Goal: Task Accomplishment & Management: Use online tool/utility

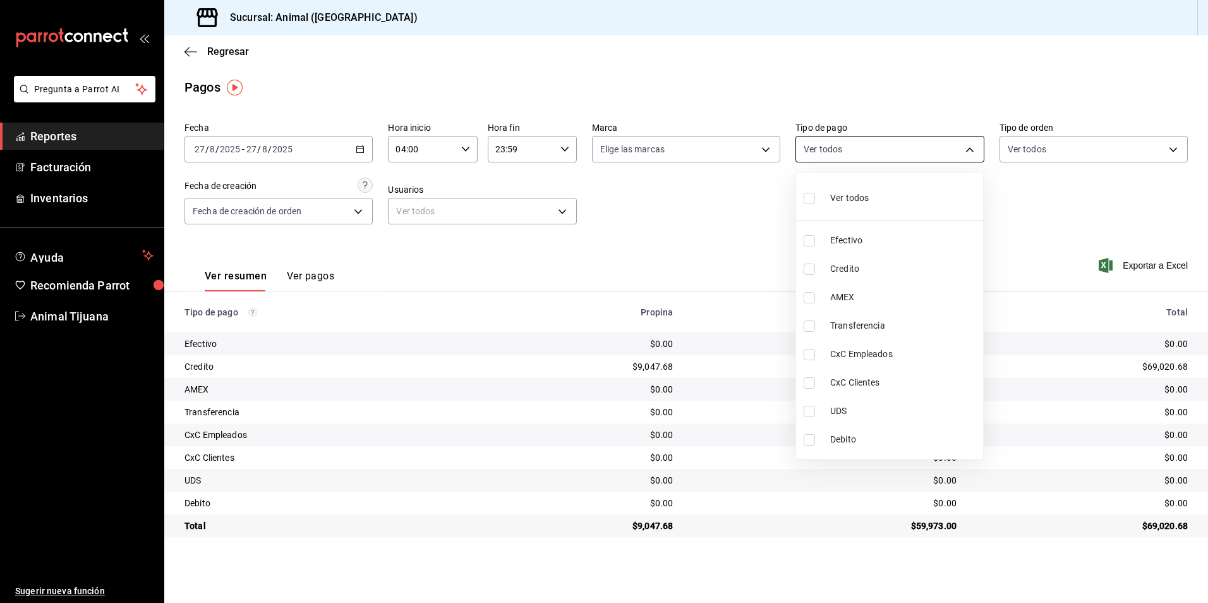
click at [865, 151] on body "Pregunta a Parrot AI Reportes Facturación Inventarios Ayuda Recomienda Parrot A…" at bounding box center [604, 301] width 1208 height 603
click at [846, 262] on span "Credito" at bounding box center [904, 268] width 148 height 13
type input "235ce608-f464-428a-9a71-314f665367d1"
checkbox input "true"
click at [871, 445] on span "Debito" at bounding box center [904, 439] width 148 height 13
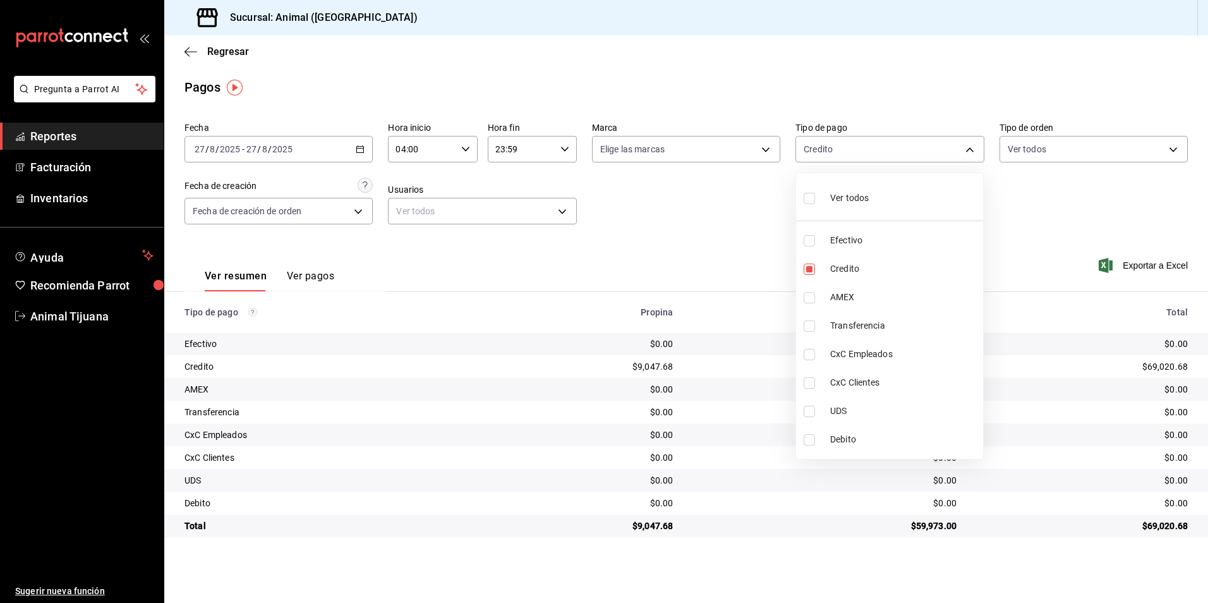
type input "235ce608-f464-428a-9a71-314f665367d1,c7b29183-a811-4137-9cfa-21a61cd2bc4a"
checkbox input "true"
click at [1037, 233] on div at bounding box center [604, 301] width 1208 height 603
